Goal: Information Seeking & Learning: Learn about a topic

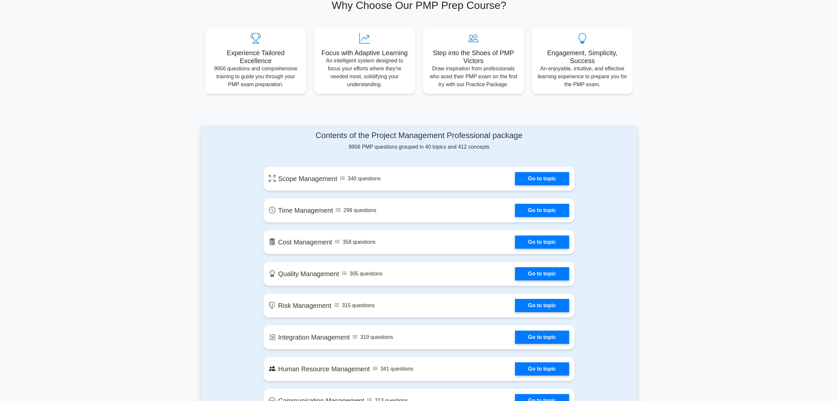
scroll to position [271, 0]
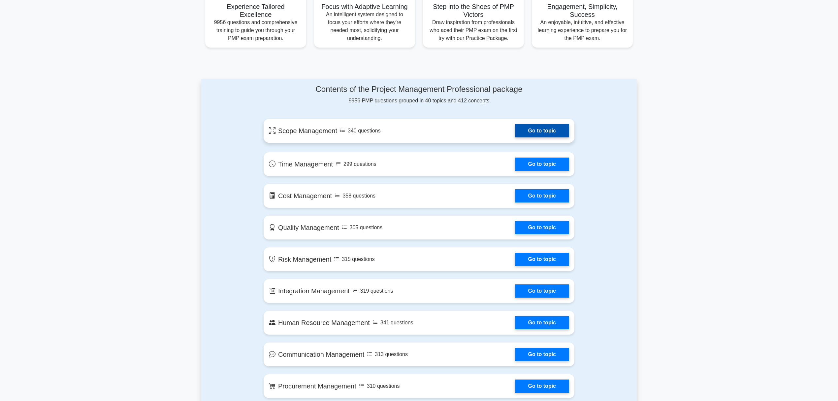
click at [545, 131] on link "Go to topic" at bounding box center [542, 130] width 54 height 13
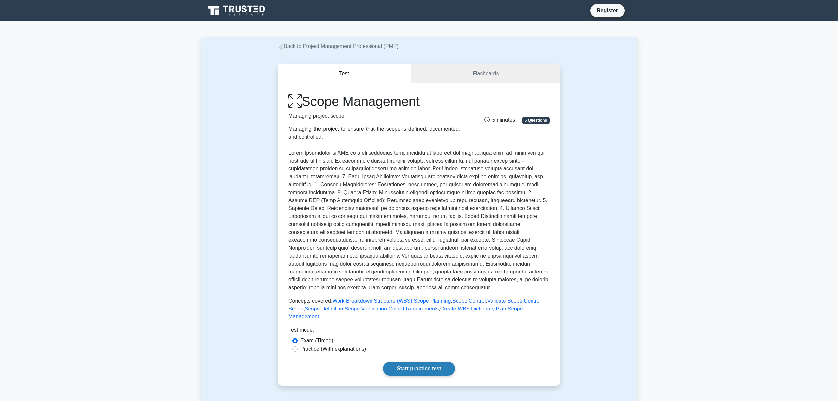
click at [440, 361] on link "Start practice test" at bounding box center [419, 368] width 72 height 14
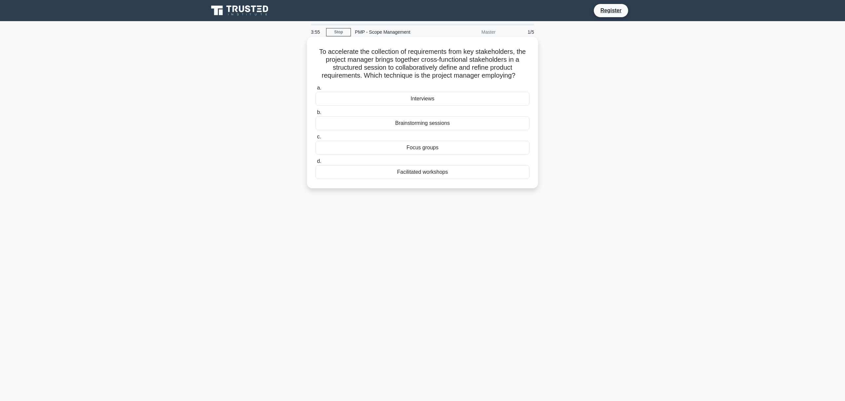
click at [432, 149] on div "Focus groups" at bounding box center [423, 148] width 214 height 14
click at [316, 139] on input "c. Focus groups" at bounding box center [316, 137] width 0 height 4
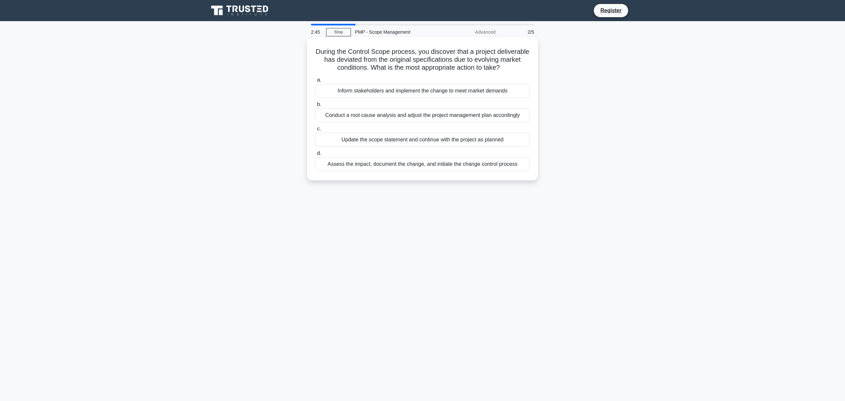
click at [432, 171] on div "Assess the impact, document the change, and initiate the change control process" at bounding box center [423, 164] width 214 height 14
click at [316, 155] on input "d. Assess the impact, document the change, and initiate the change control proc…" at bounding box center [316, 153] width 0 height 4
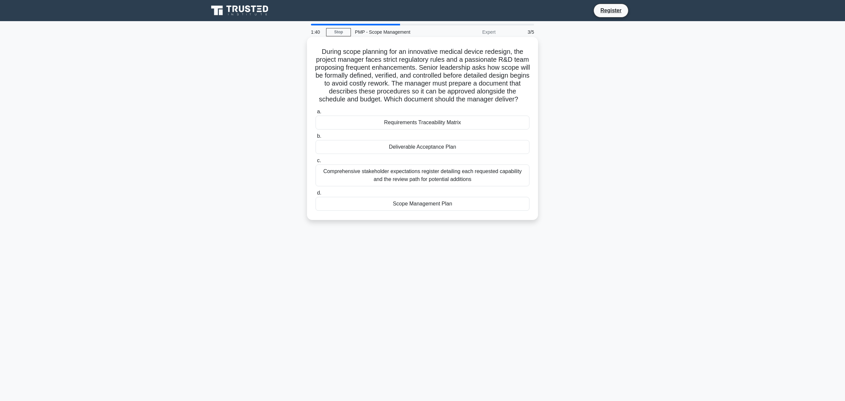
click at [440, 211] on div "Scope Management Plan" at bounding box center [423, 204] width 214 height 14
click at [316, 195] on input "d. Scope Management Plan" at bounding box center [316, 193] width 0 height 4
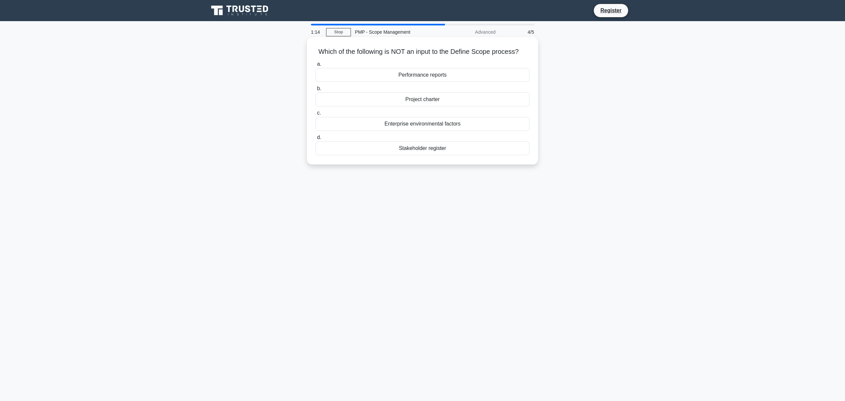
click at [425, 101] on div "Project charter" at bounding box center [423, 99] width 214 height 14
click at [316, 91] on input "b. Project charter" at bounding box center [316, 88] width 0 height 4
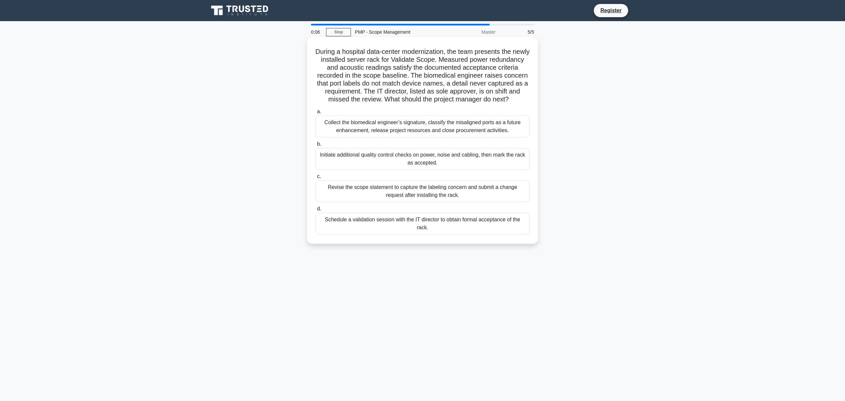
click at [427, 170] on div "Initiate additional quality control checks on power, noise and cabling, then ma…" at bounding box center [423, 159] width 214 height 22
click at [316, 146] on input "b. Initiate additional quality control checks on power, noise and cabling, then…" at bounding box center [316, 144] width 0 height 4
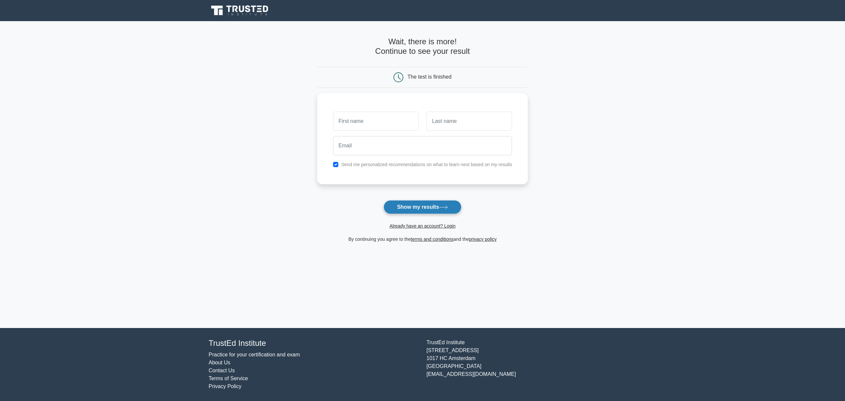
click at [437, 206] on button "Show my results" at bounding box center [423, 207] width 78 height 14
